Goal: Transaction & Acquisition: Purchase product/service

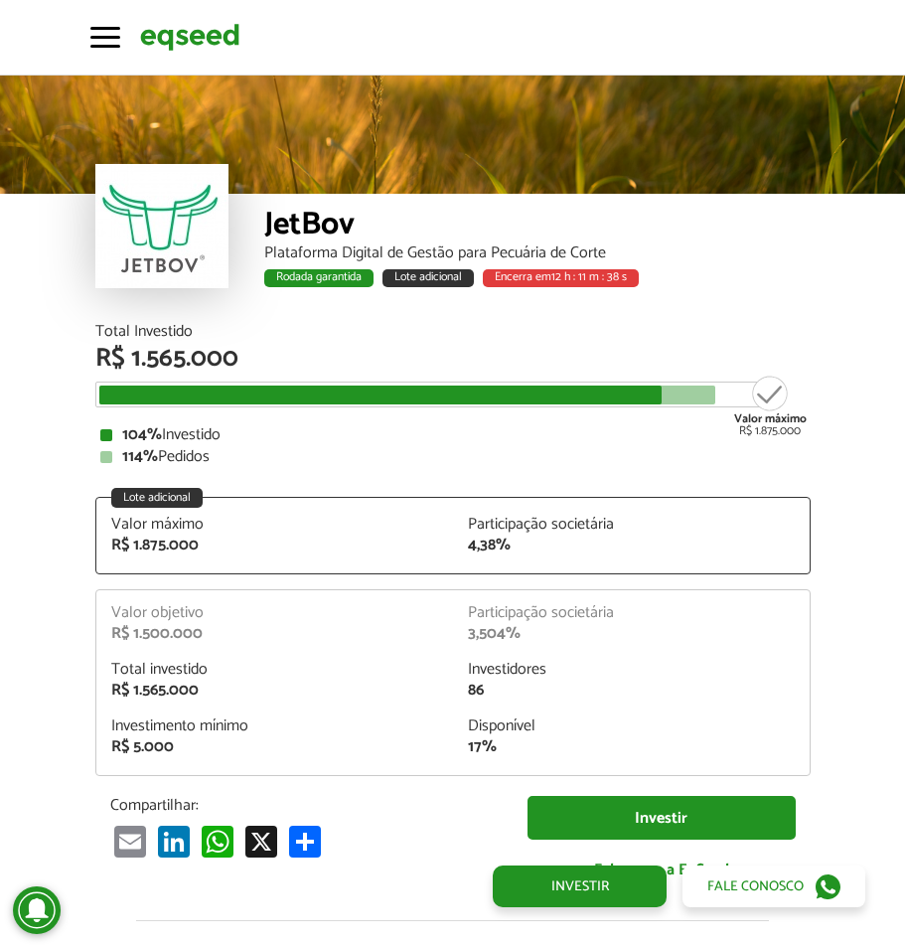
scroll to position [2038, 0]
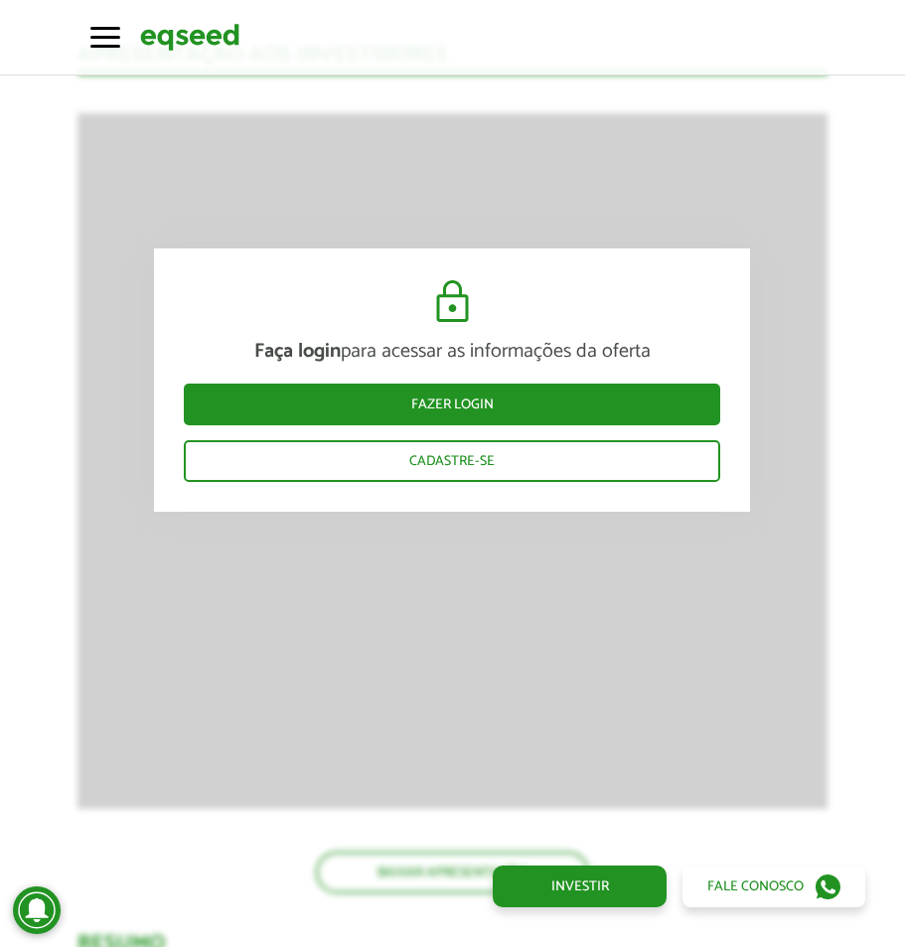
scroll to position [2526, 0]
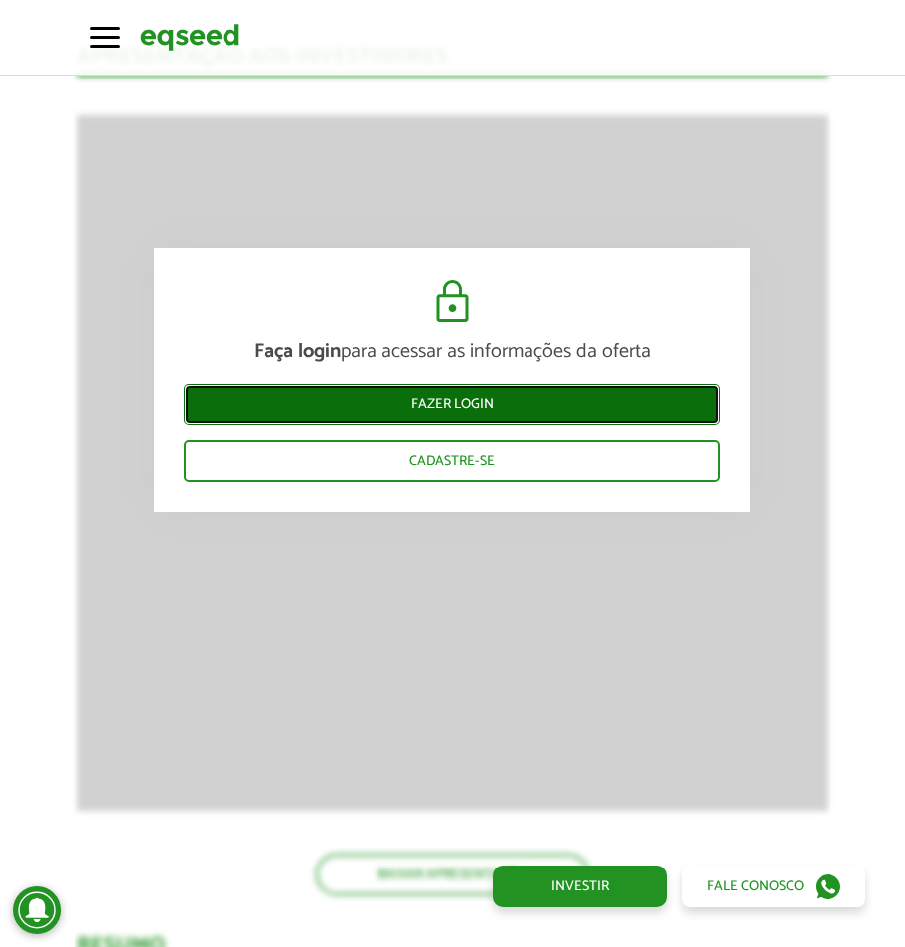
click at [553, 401] on link "Fazer login" at bounding box center [452, 405] width 537 height 42
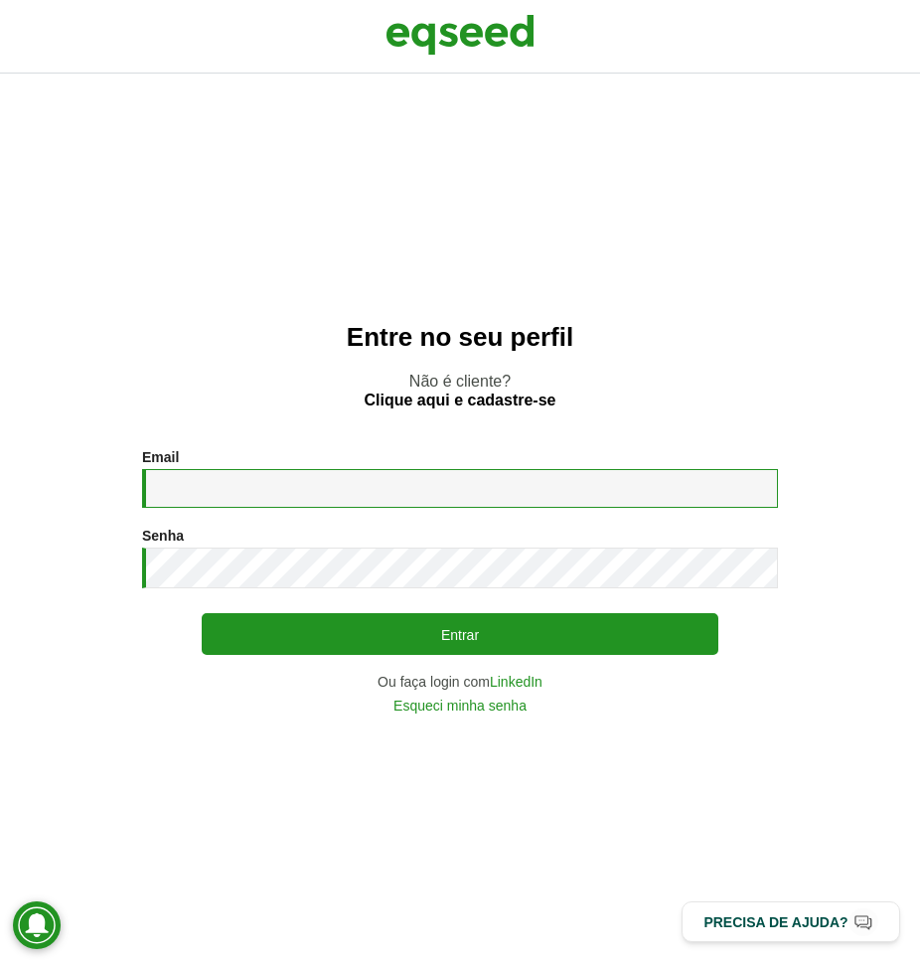
click at [525, 495] on input "Email *" at bounding box center [460, 488] width 636 height 39
type input "**********"
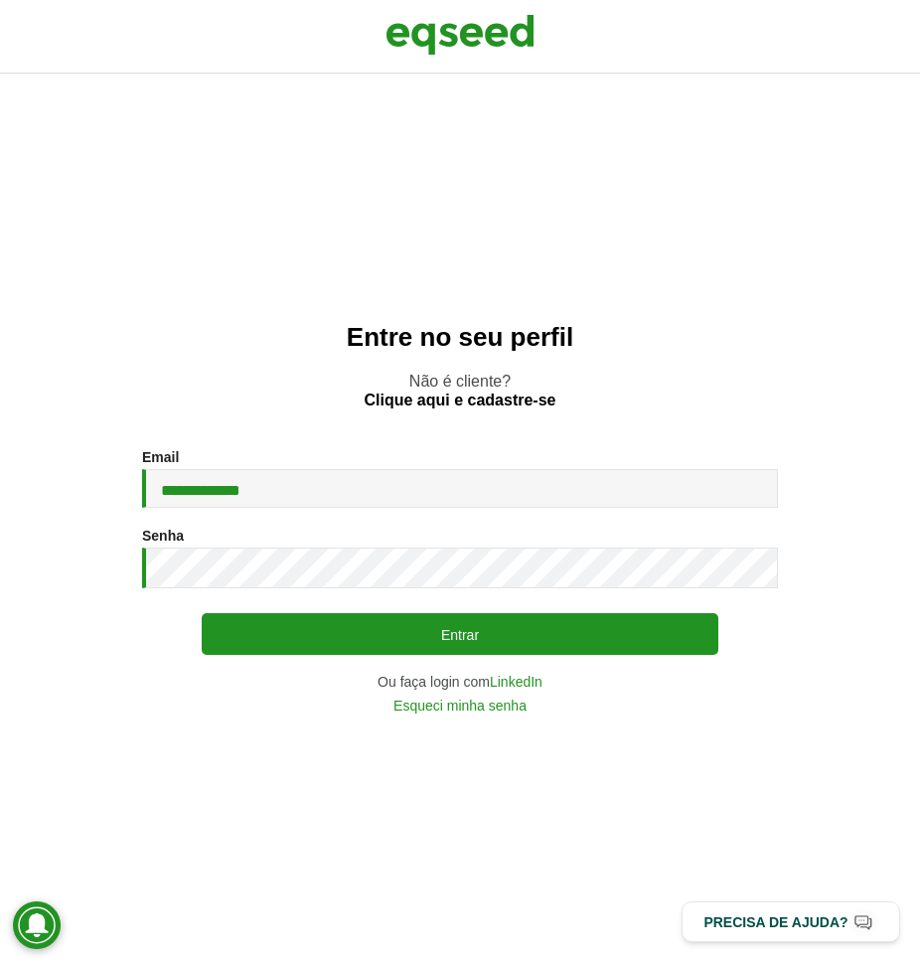
click at [389, 667] on div "**********" at bounding box center [460, 580] width 636 height 263
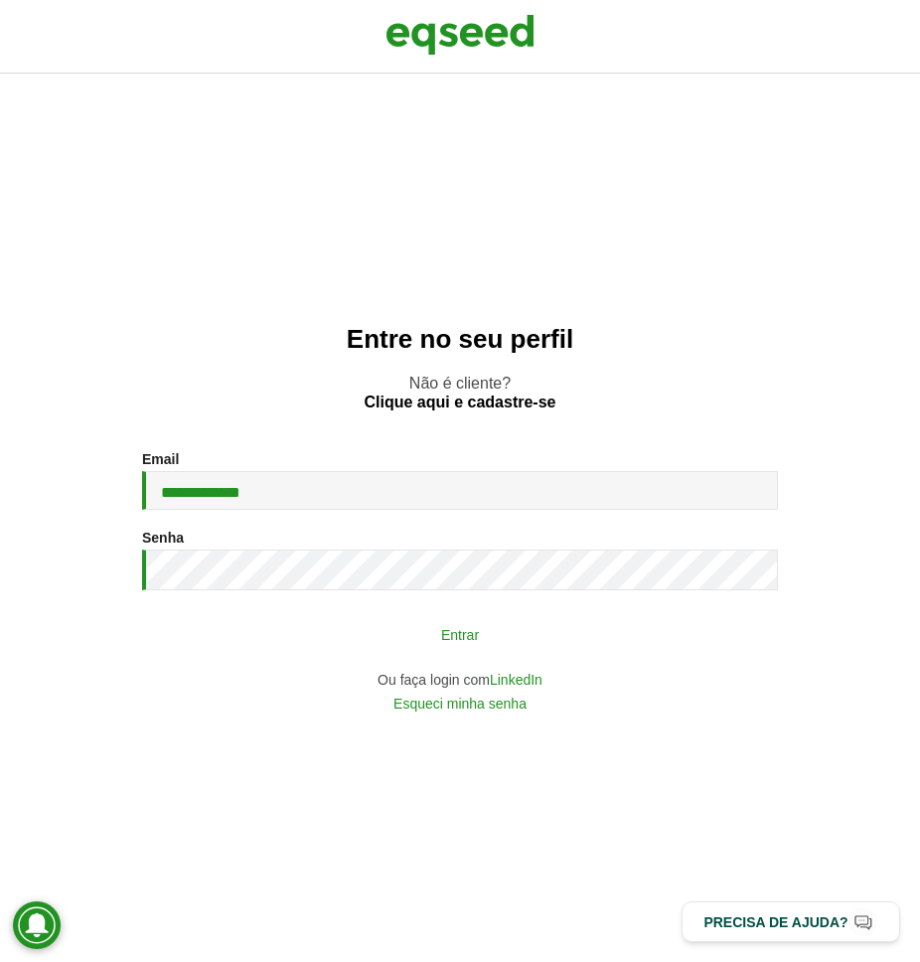
click at [386, 640] on button "Entrar" at bounding box center [460, 634] width 517 height 38
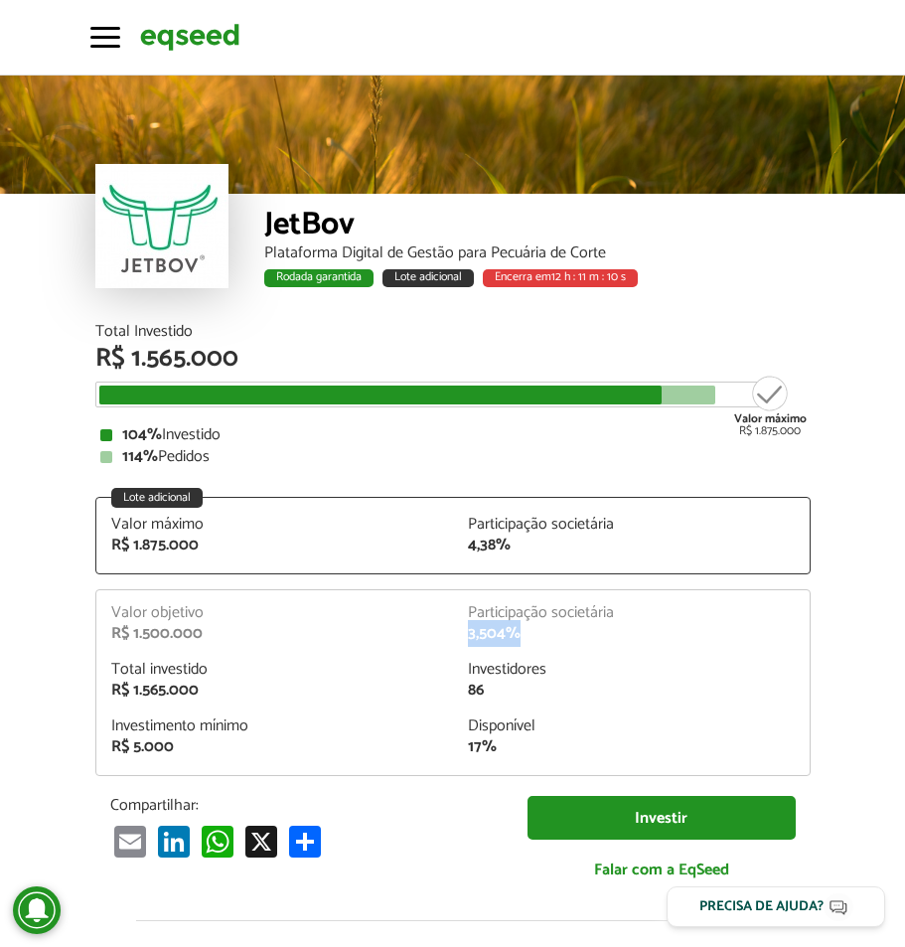
drag, startPoint x: 470, startPoint y: 640, endPoint x: 557, endPoint y: 637, distance: 86.5
click at [557, 637] on div "3,504%" at bounding box center [631, 634] width 327 height 16
click at [854, 688] on article "JetBov Plataforma Digital de Gestão para Pecuária de Corte Rodada garantida Lot…" at bounding box center [452, 719] width 905 height 1289
click at [697, 418] on div "Total Investido R$ 1.565.000 Valor objetivo R$ 1.500.000 Valor máximo R$ 1.875.…" at bounding box center [453, 394] width 716 height 141
